Goal: Navigation & Orientation: Find specific page/section

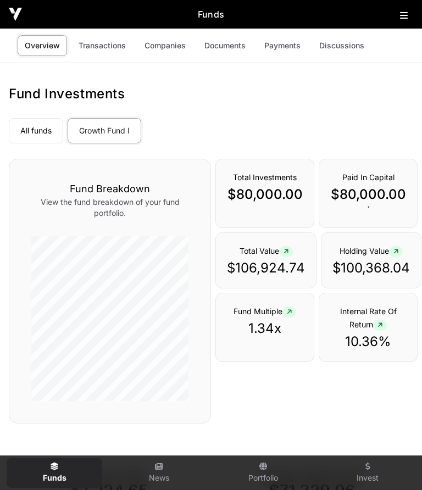
click at [286, 253] on icon at bounding box center [285, 251] width 5 height 7
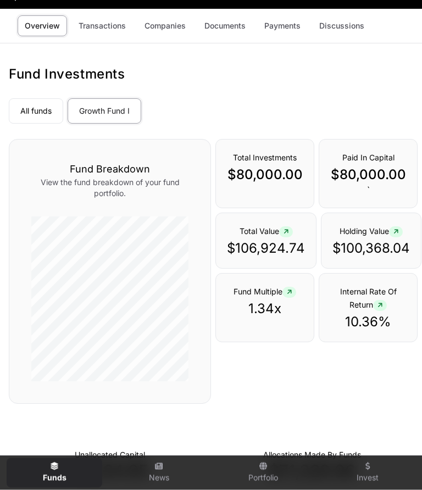
scroll to position [19, 0]
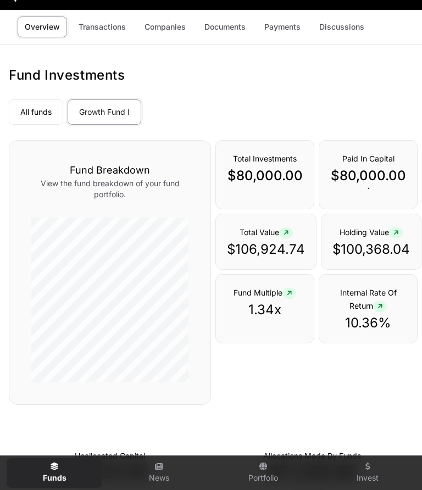
click at [285, 231] on icon at bounding box center [285, 232] width 5 height 7
click at [259, 242] on p "$106,924.74" at bounding box center [266, 249] width 78 height 18
click at [157, 473] on link "News" at bounding box center [159, 473] width 96 height 30
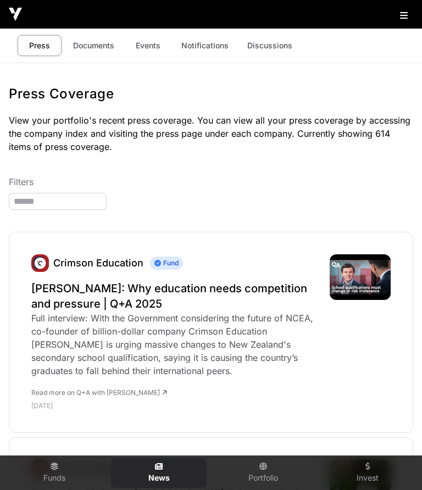
click at [262, 474] on link "Portfolio" at bounding box center [263, 473] width 96 height 30
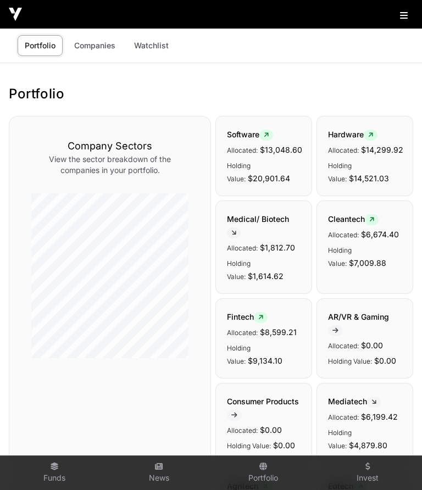
click at [364, 476] on link "Invest" at bounding box center [367, 473] width 96 height 30
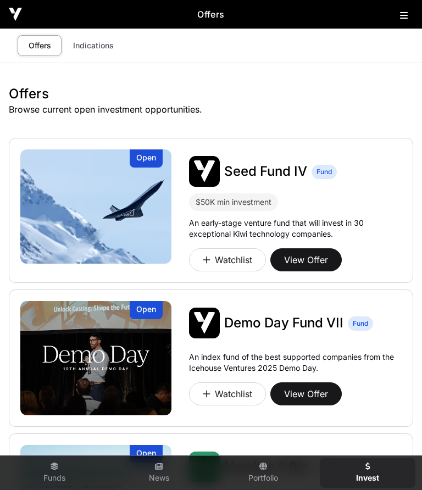
click at [259, 476] on link "Portfolio" at bounding box center [263, 473] width 96 height 30
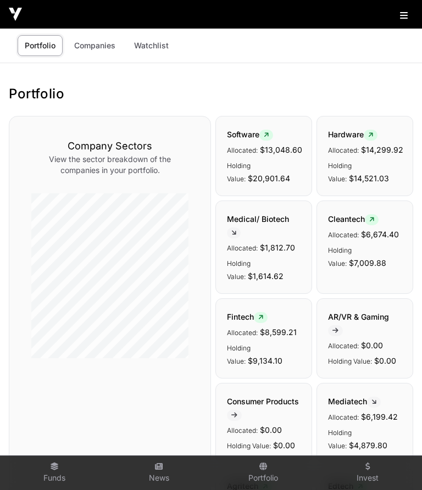
click at [49, 480] on link "Funds" at bounding box center [55, 473] width 96 height 30
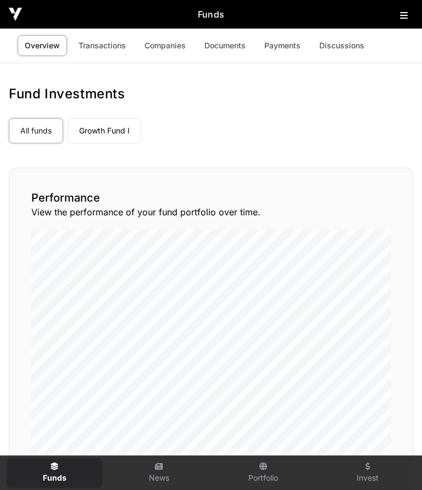
click at [103, 41] on link "Transactions" at bounding box center [101, 45] width 61 height 21
click at [262, 472] on link "Portfolio" at bounding box center [263, 473] width 96 height 30
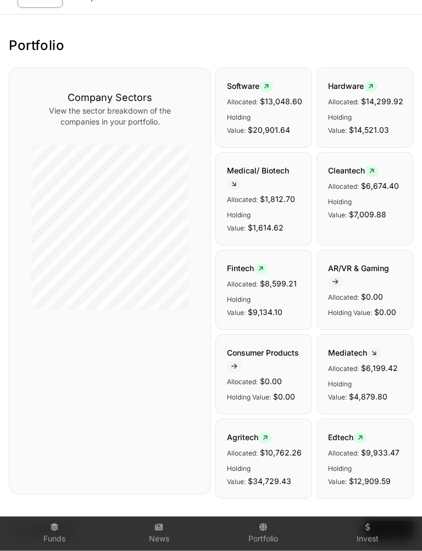
scroll to position [48, 0]
click at [53, 489] on link "Funds" at bounding box center [55, 534] width 96 height 30
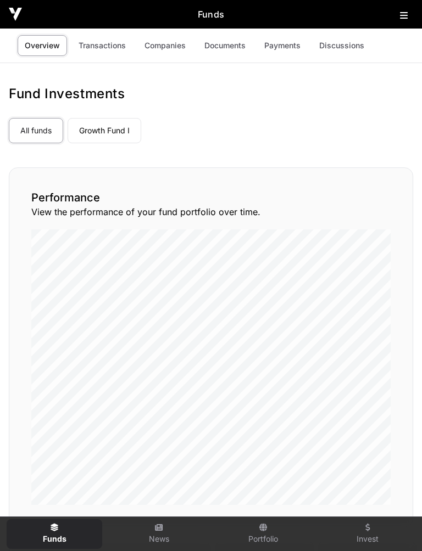
click at [99, 132] on link "Growth Fund I" at bounding box center [105, 130] width 74 height 25
